Goal: Transaction & Acquisition: Book appointment/travel/reservation

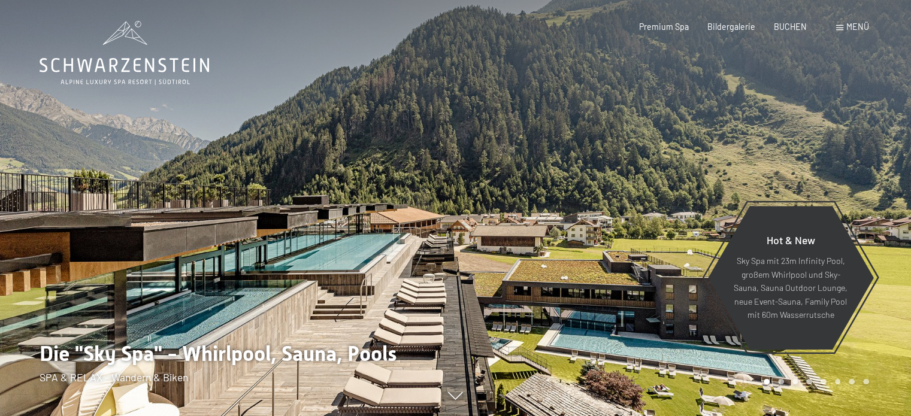
click at [852, 25] on span "Menü" at bounding box center [857, 27] width 23 height 10
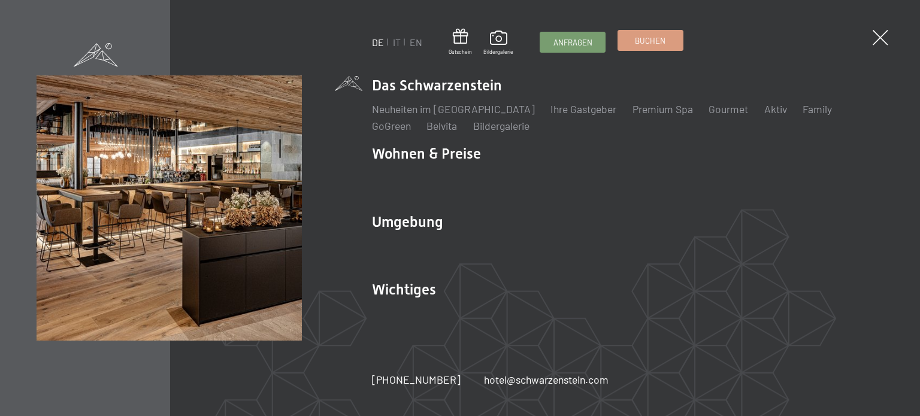
click at [650, 38] on span "Buchen" at bounding box center [650, 40] width 31 height 11
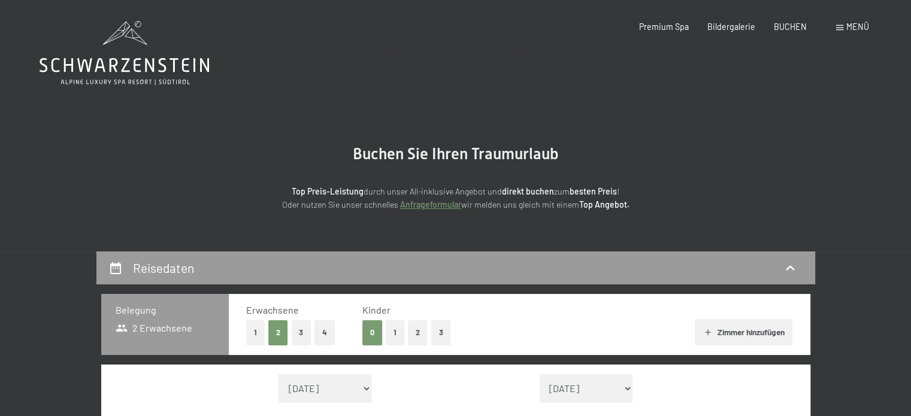
click at [781, 147] on section "Buchen Sie Ihren Traumurlaub Top Preis-Leistung durch unser All-inklusive Angeb…" at bounding box center [455, 178] width 911 height 146
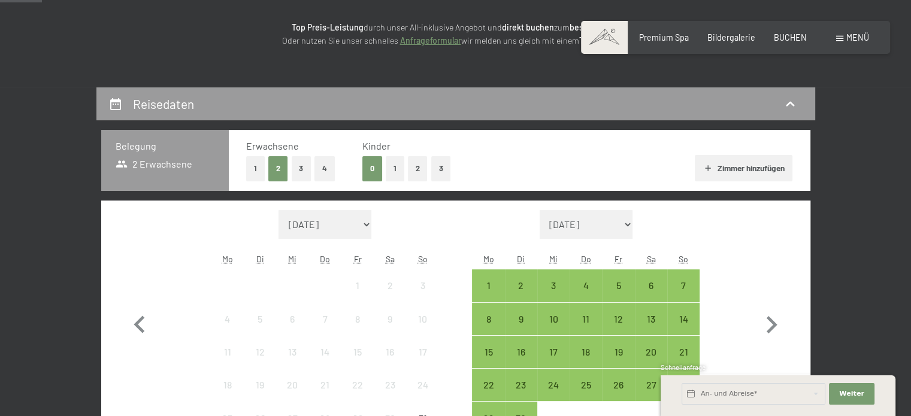
scroll to position [216, 0]
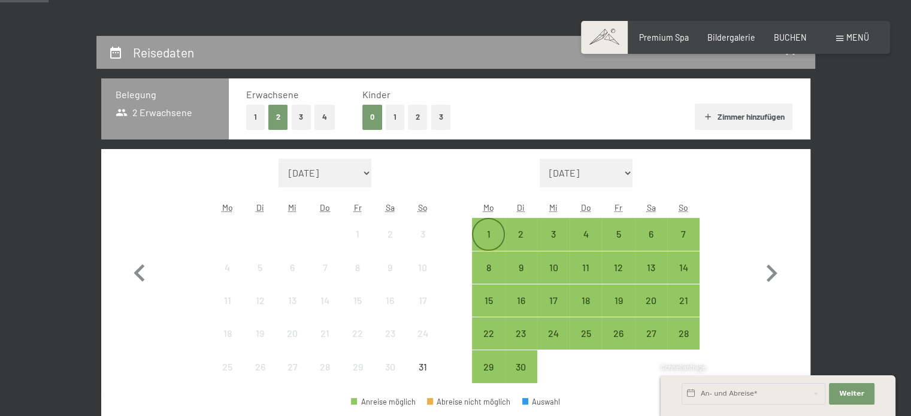
click at [480, 229] on div "1" at bounding box center [488, 244] width 30 height 30
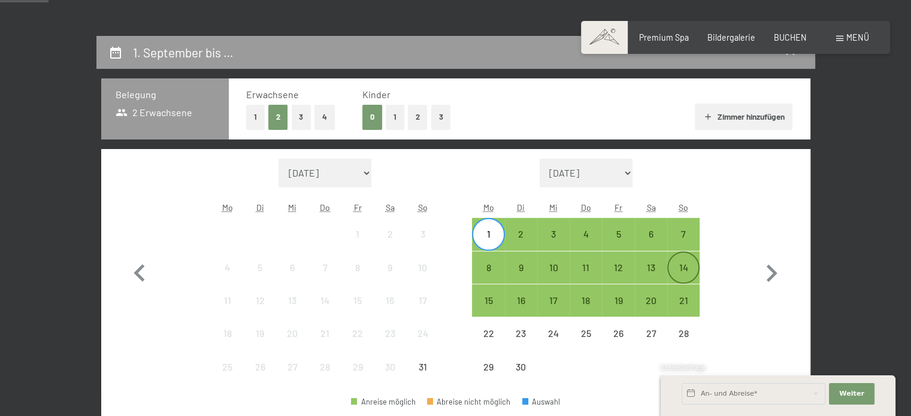
click at [685, 264] on div "14" at bounding box center [683, 278] width 30 height 30
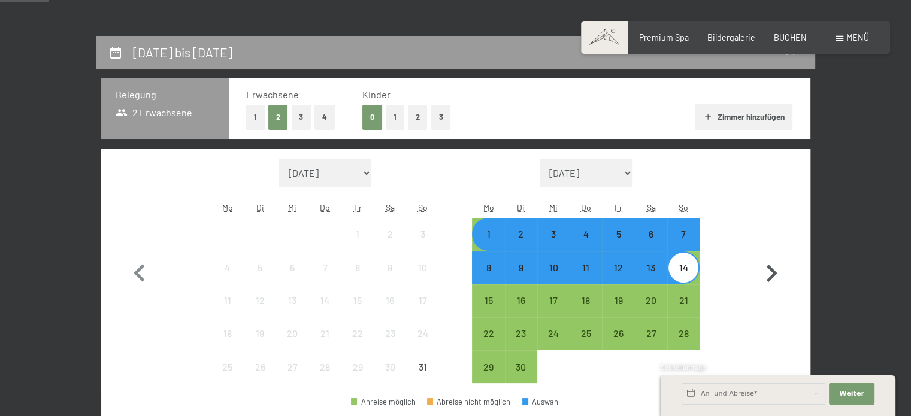
click at [774, 272] on icon "button" at bounding box center [772, 273] width 11 height 17
select select "2025-09-01"
select select "2025-10-01"
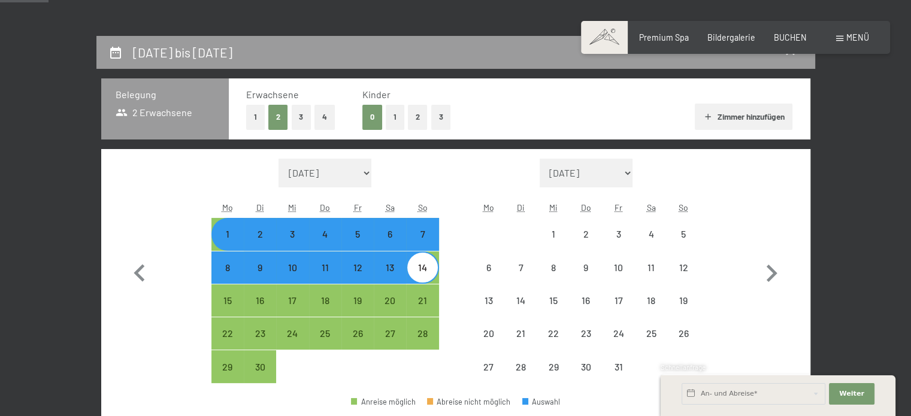
select select "2025-09-01"
select select "2025-10-01"
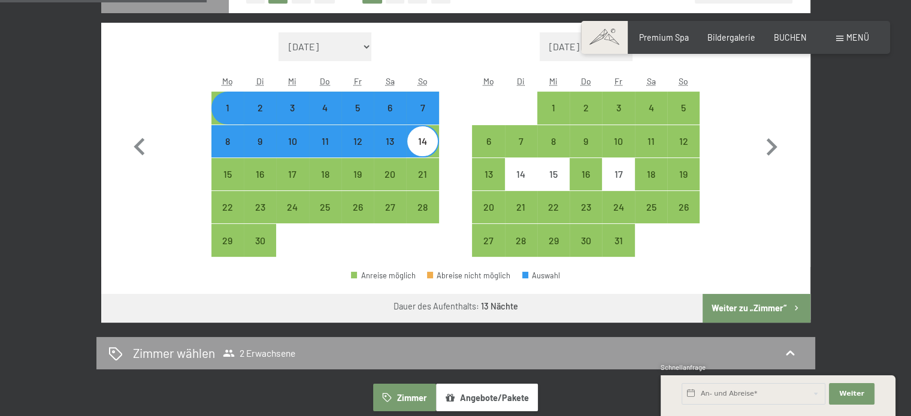
scroll to position [349, 0]
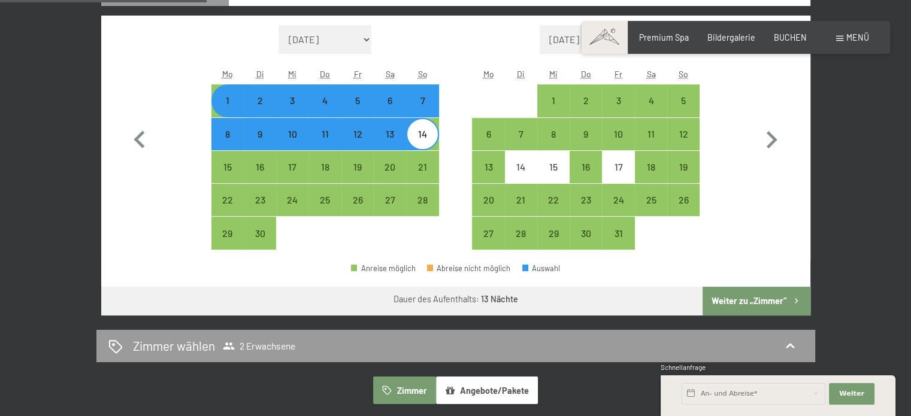
click at [735, 304] on button "Weiter zu „Zimmer“" at bounding box center [755, 301] width 107 height 29
select select "2025-09-01"
select select "2025-10-01"
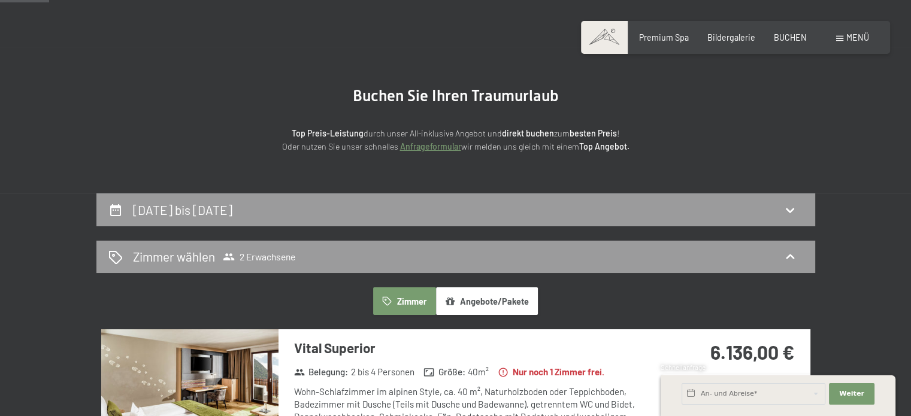
scroll to position [66, 0]
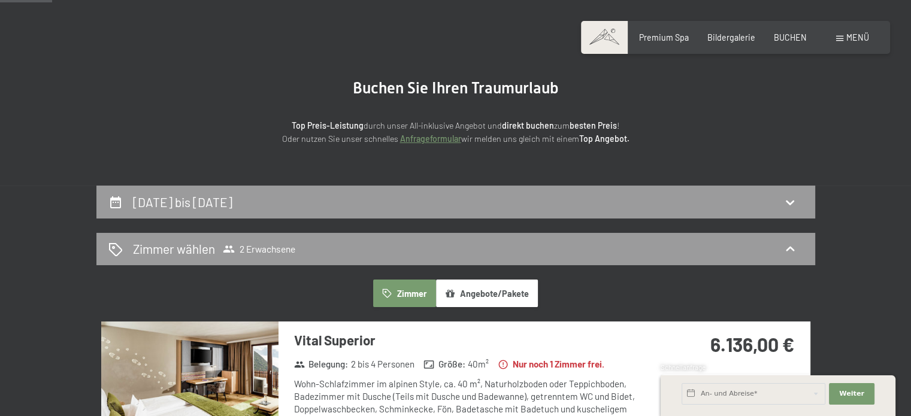
drag, startPoint x: 914, startPoint y: 98, endPoint x: 901, endPoint y: 52, distance: 47.6
